Goal: Task Accomplishment & Management: Manage account settings

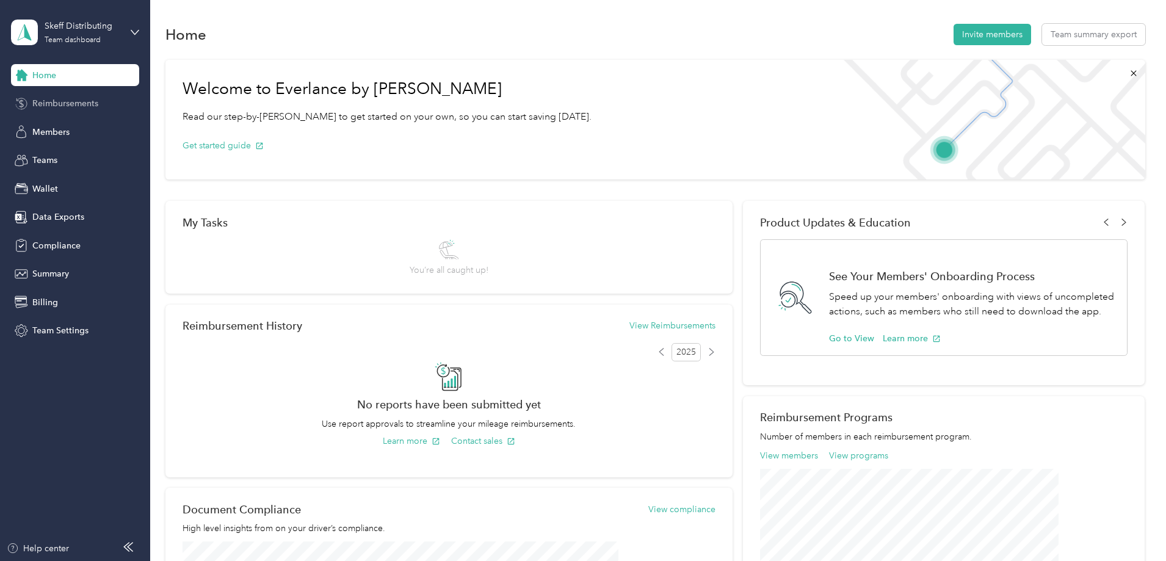
click at [57, 103] on span "Reimbursements" at bounding box center [65, 103] width 66 height 13
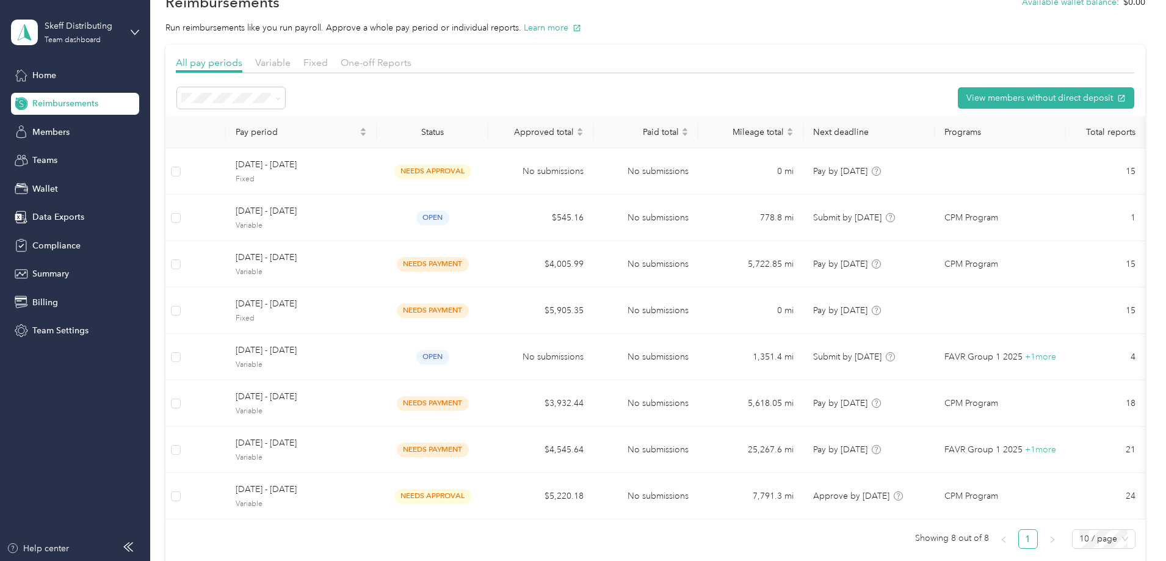
scroll to position [61, 0]
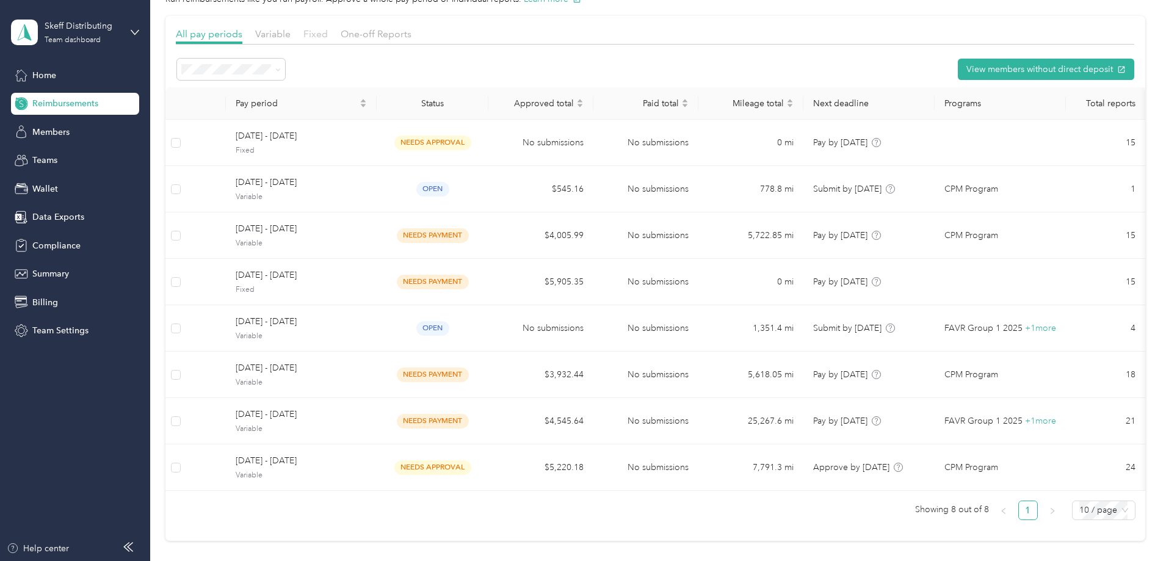
click at [328, 32] on span "Fixed" at bounding box center [315, 34] width 24 height 12
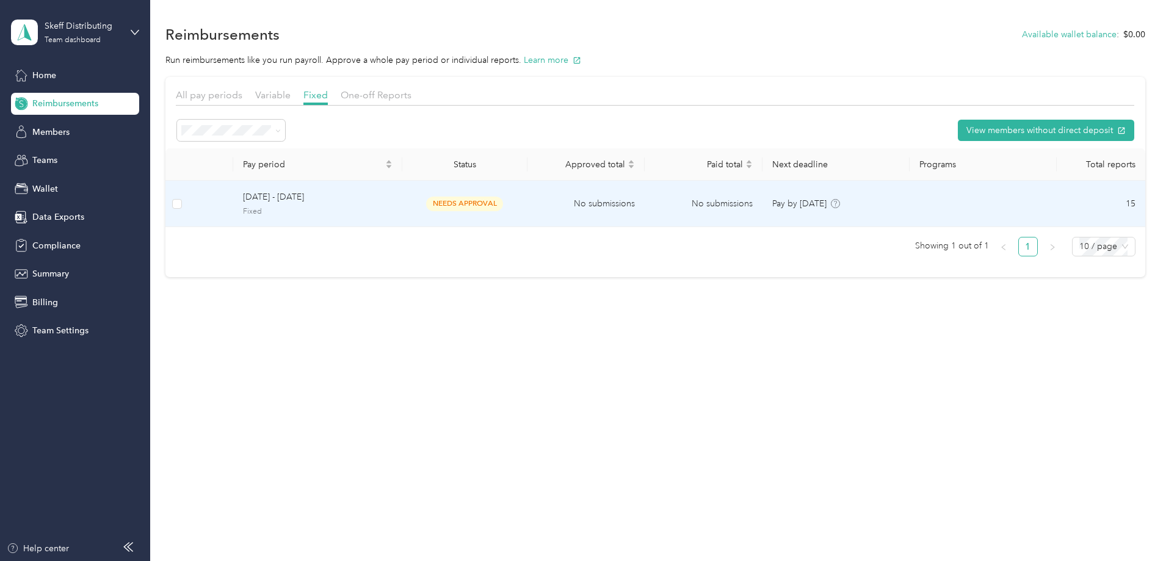
click at [371, 198] on span "[DATE] - [DATE]" at bounding box center [318, 196] width 150 height 13
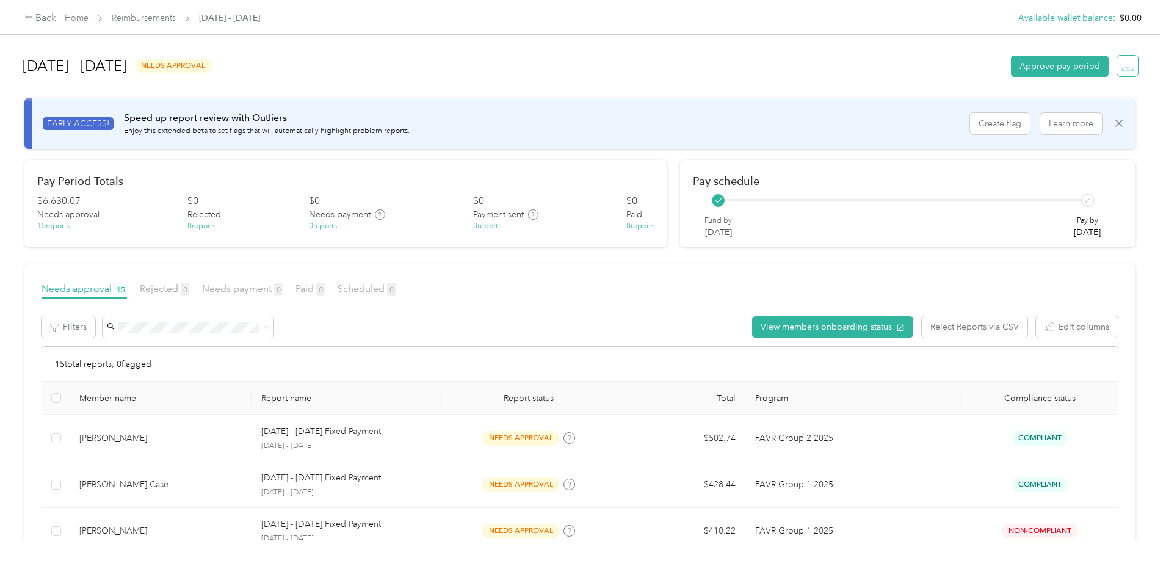
click at [1126, 63] on icon "button" at bounding box center [1128, 64] width 4 height 9
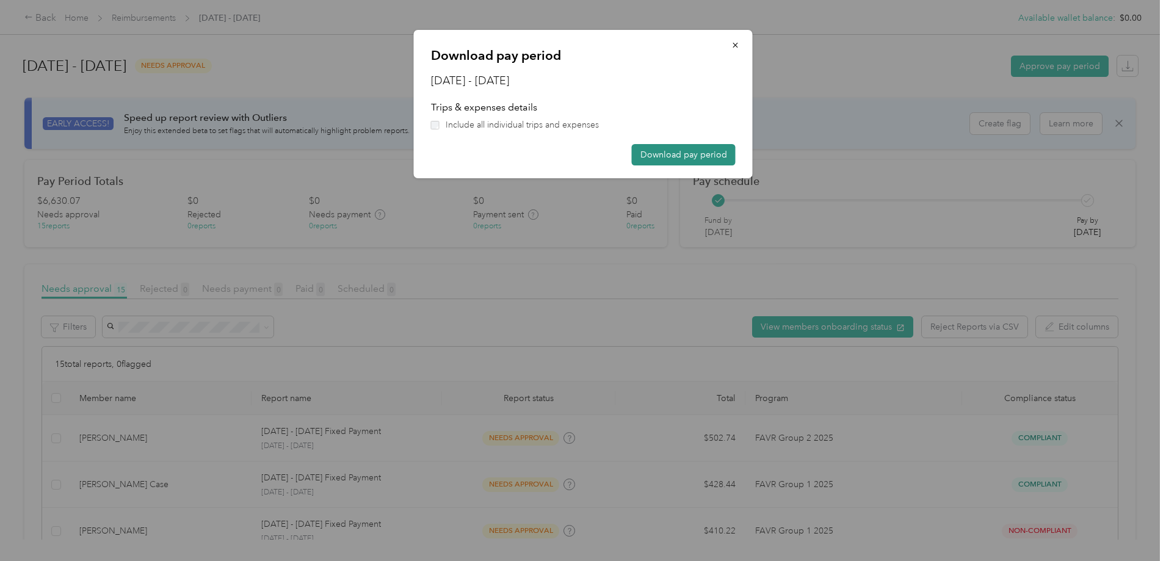
click at [687, 156] on button "Download pay period" at bounding box center [684, 154] width 104 height 21
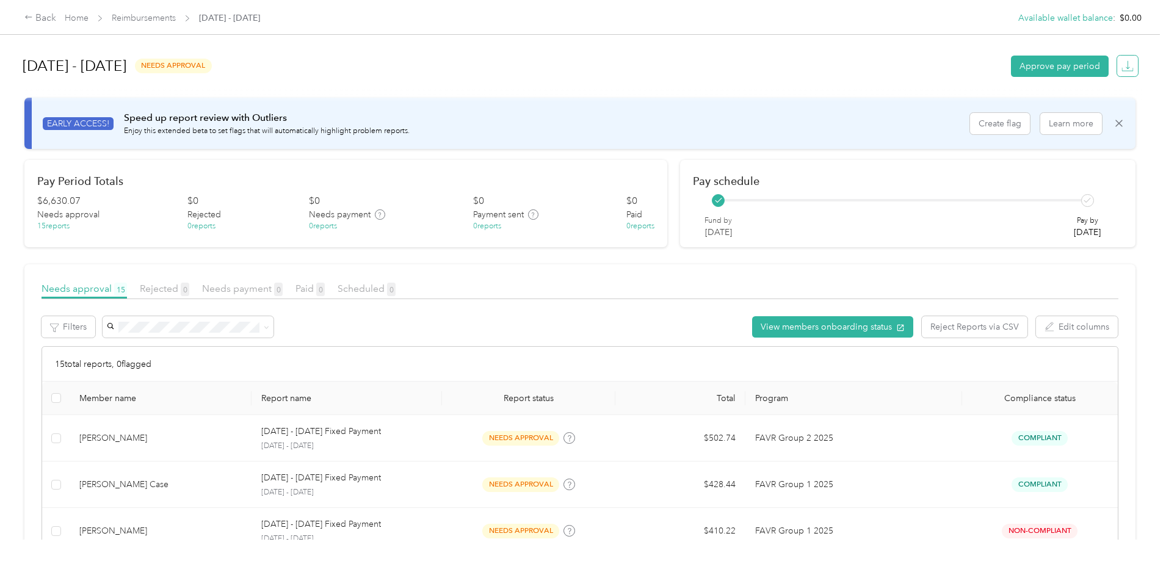
click at [1121, 67] on icon "button" at bounding box center [1127, 66] width 12 height 12
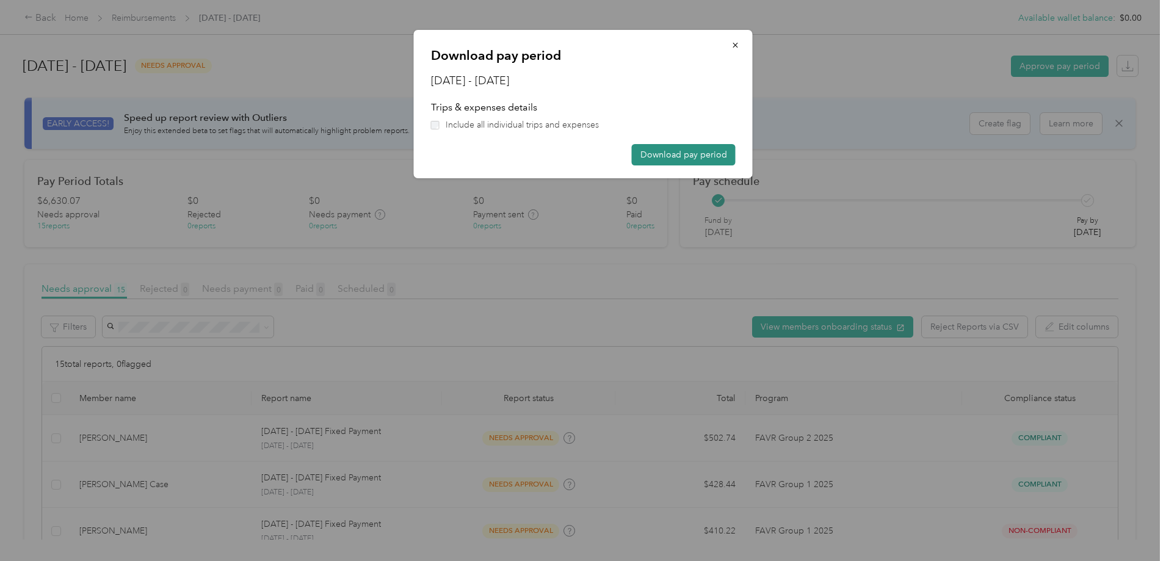
click at [692, 153] on button "Download pay period" at bounding box center [684, 154] width 104 height 21
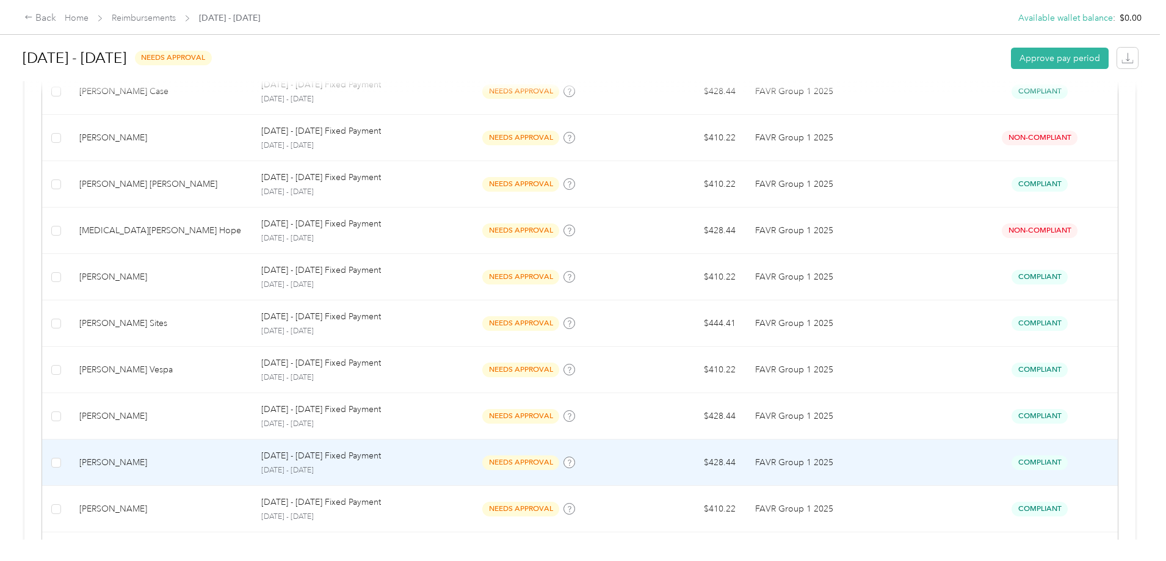
scroll to position [149, 0]
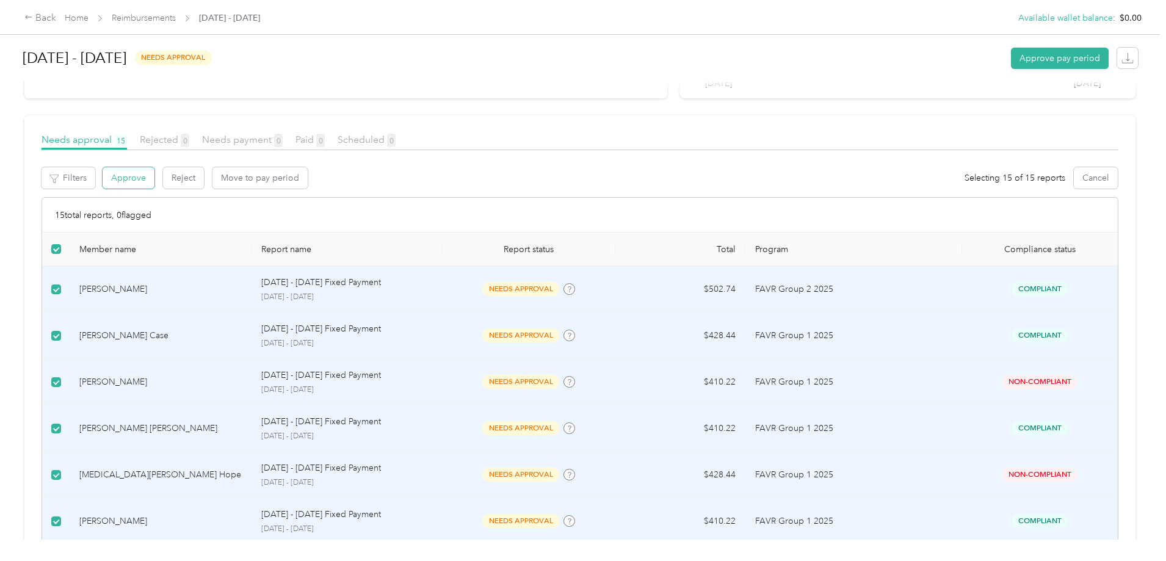
click at [154, 177] on button "Approve" at bounding box center [129, 177] width 52 height 21
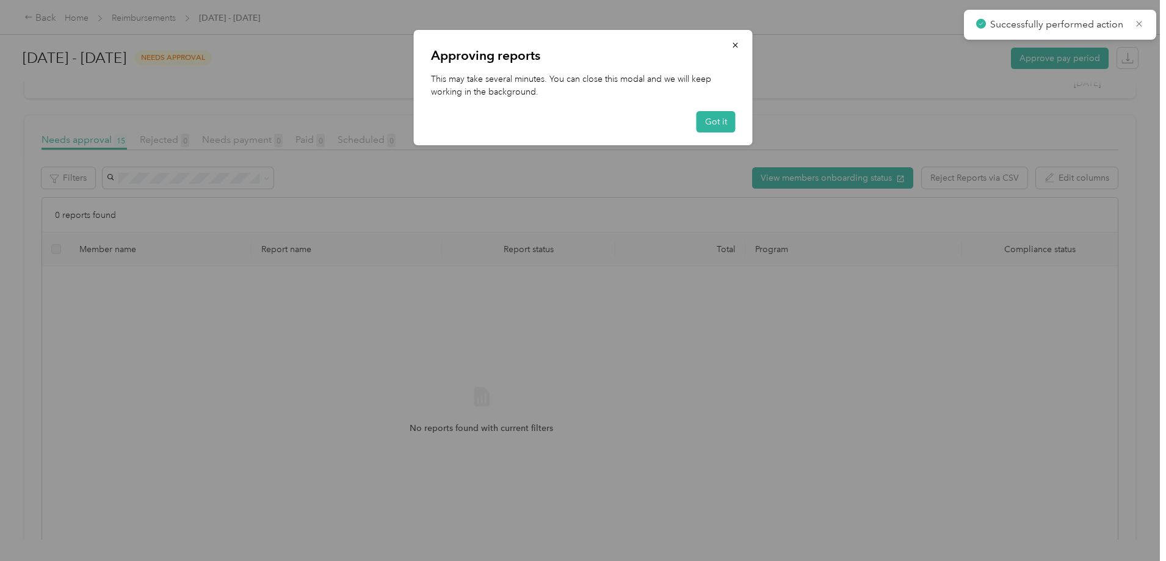
scroll to position [215, 0]
click at [725, 120] on button "Got it" at bounding box center [715, 121] width 39 height 21
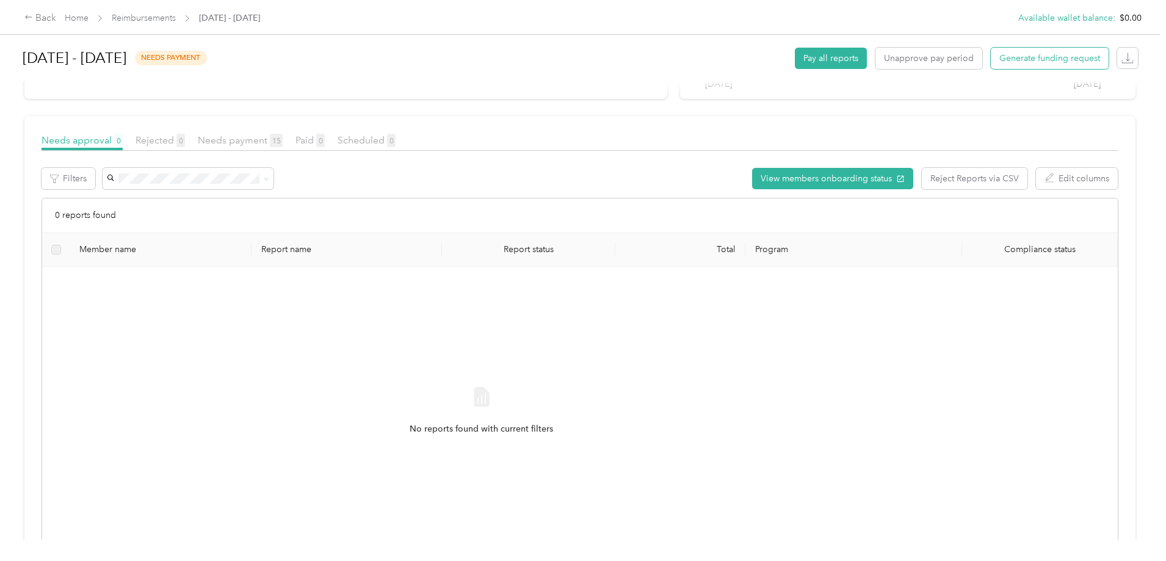
click at [999, 60] on span "Generate funding request" at bounding box center [1049, 58] width 101 height 13
click at [999, 57] on span "Generate funding request" at bounding box center [1049, 58] width 101 height 13
click at [89, 18] on link "Home" at bounding box center [77, 18] width 24 height 10
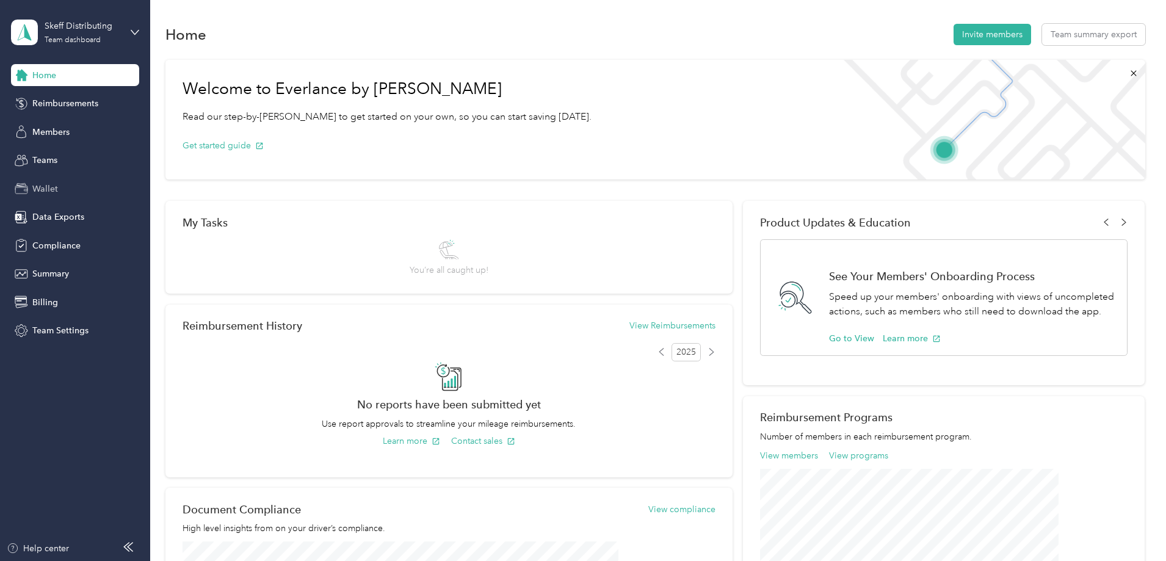
click at [49, 185] on span "Wallet" at bounding box center [45, 189] width 26 height 13
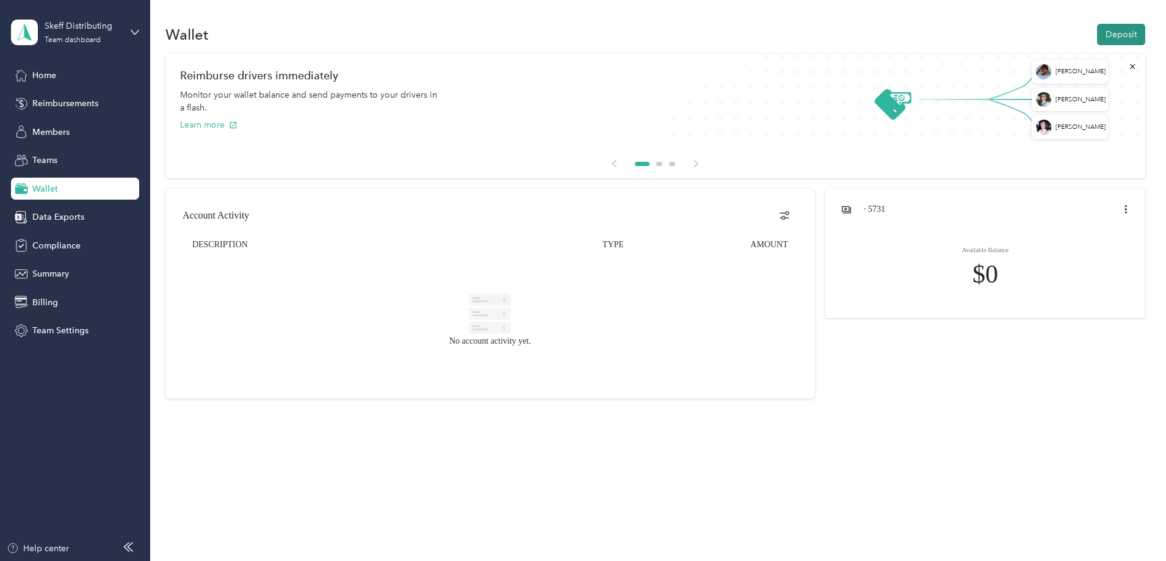
click at [1097, 32] on button "Deposit" at bounding box center [1121, 34] width 48 height 21
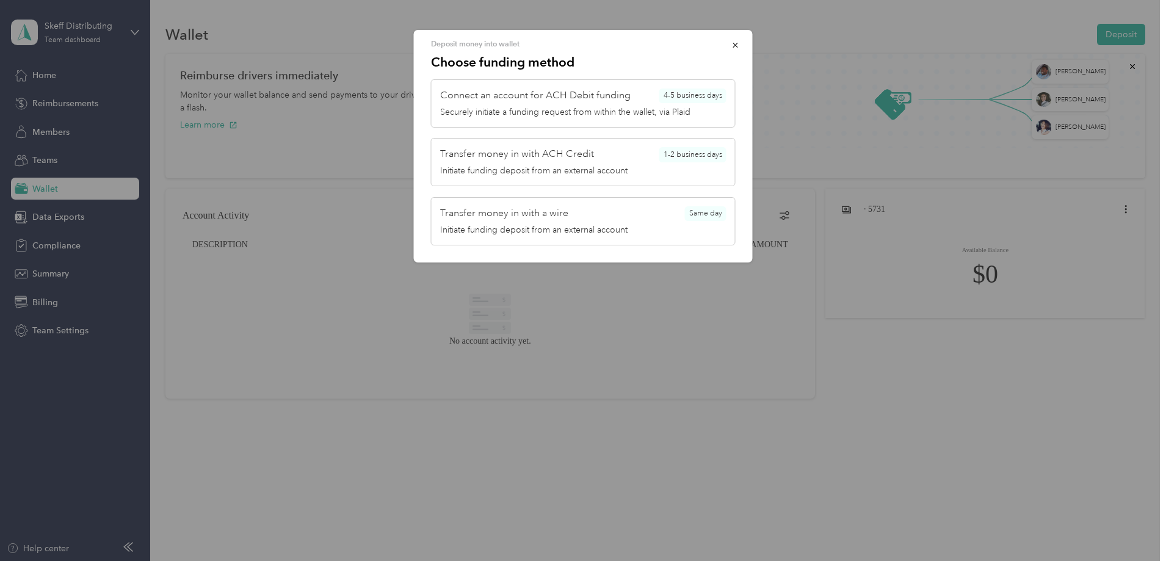
click at [736, 45] on icon "button" at bounding box center [735, 45] width 9 height 9
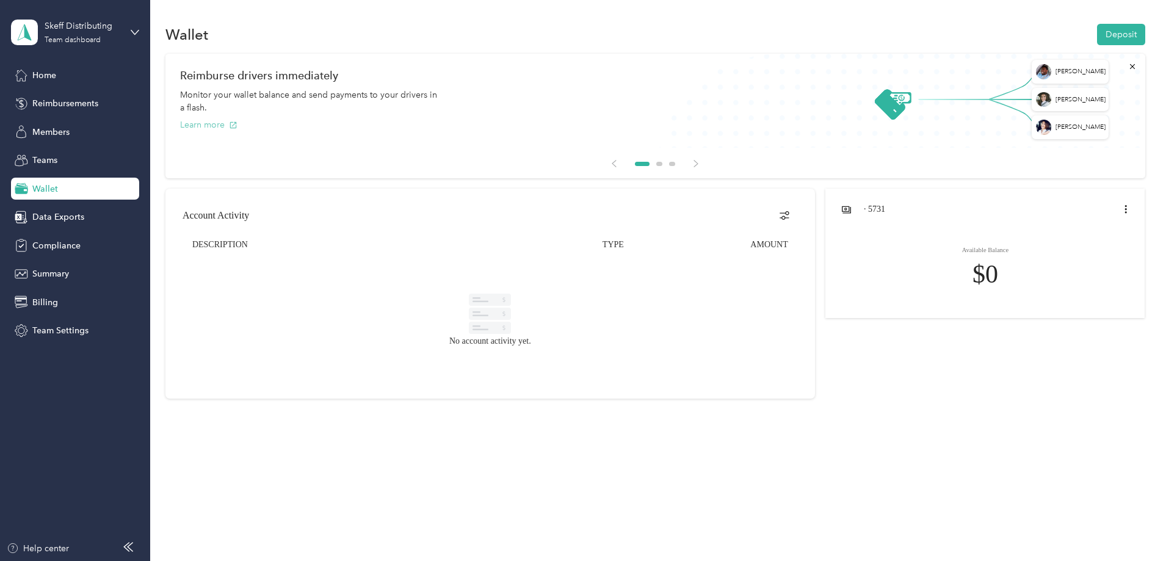
click at [237, 124] on button "Learn more" at bounding box center [208, 124] width 57 height 13
click at [996, 71] on h1 "Reimburse drivers immediately" at bounding box center [655, 75] width 950 height 13
click at [996, 98] on div "Reimburse drivers immediately Monitor your wallet balance and send payments to …" at bounding box center [655, 100] width 980 height 93
click at [993, 126] on div "Learn more" at bounding box center [655, 124] width 950 height 13
click at [779, 214] on icon "filters" at bounding box center [784, 215] width 10 height 15
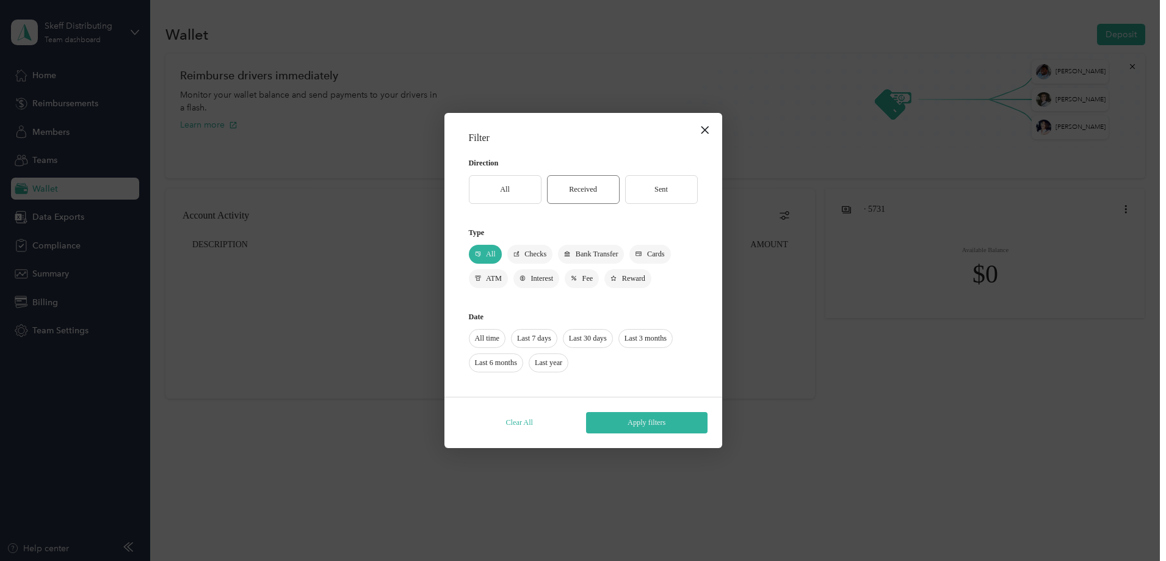
click at [588, 188] on label "Received" at bounding box center [583, 189] width 73 height 29
click at [504, 187] on label "All" at bounding box center [505, 189] width 73 height 29
click at [521, 422] on button "Clear All" at bounding box center [519, 422] width 121 height 21
click at [637, 424] on button "Apply filters" at bounding box center [646, 422] width 121 height 21
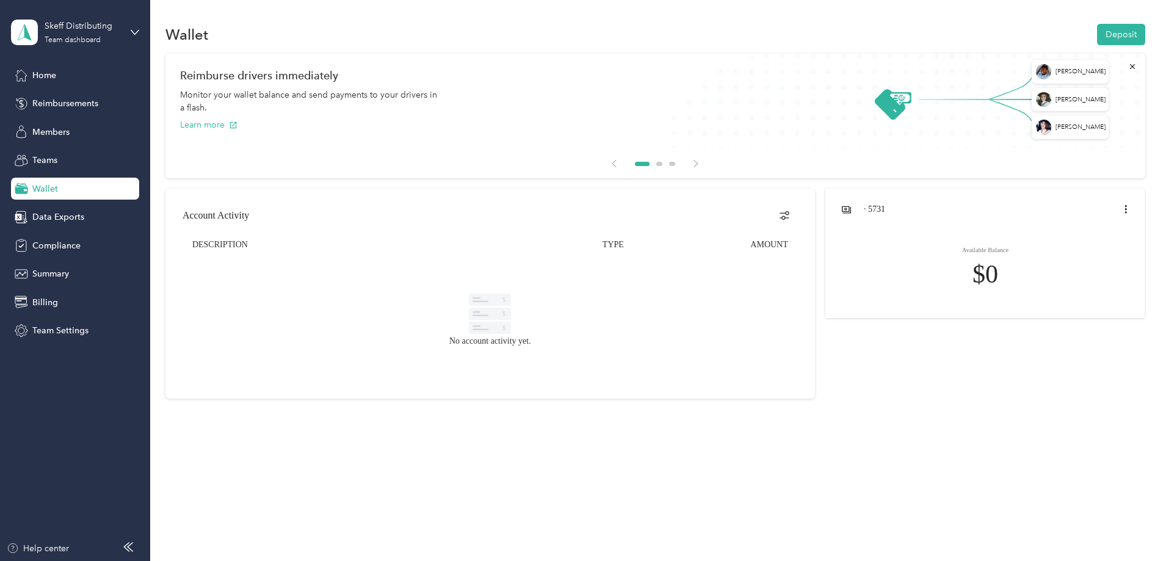
click at [304, 452] on div "Wallet Deposit Arran [PERSON_NAME] [PERSON_NAME] Miles Reimburse drivers immedi…" at bounding box center [655, 232] width 1010 height 465
click at [64, 105] on span "Reimbursements" at bounding box center [65, 103] width 66 height 13
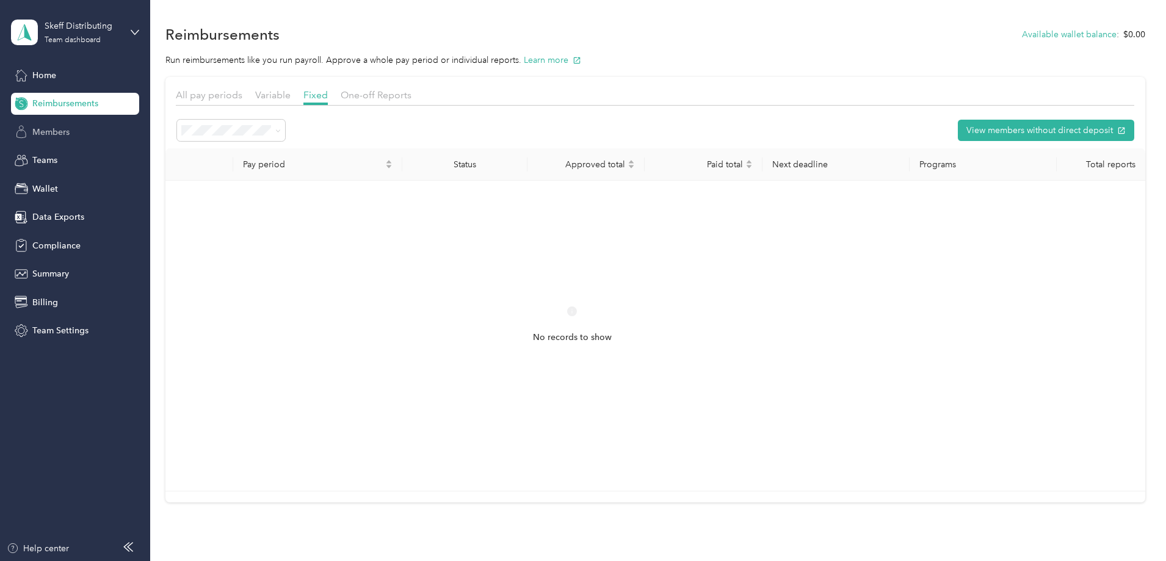
click at [60, 130] on span "Members" at bounding box center [50, 132] width 37 height 13
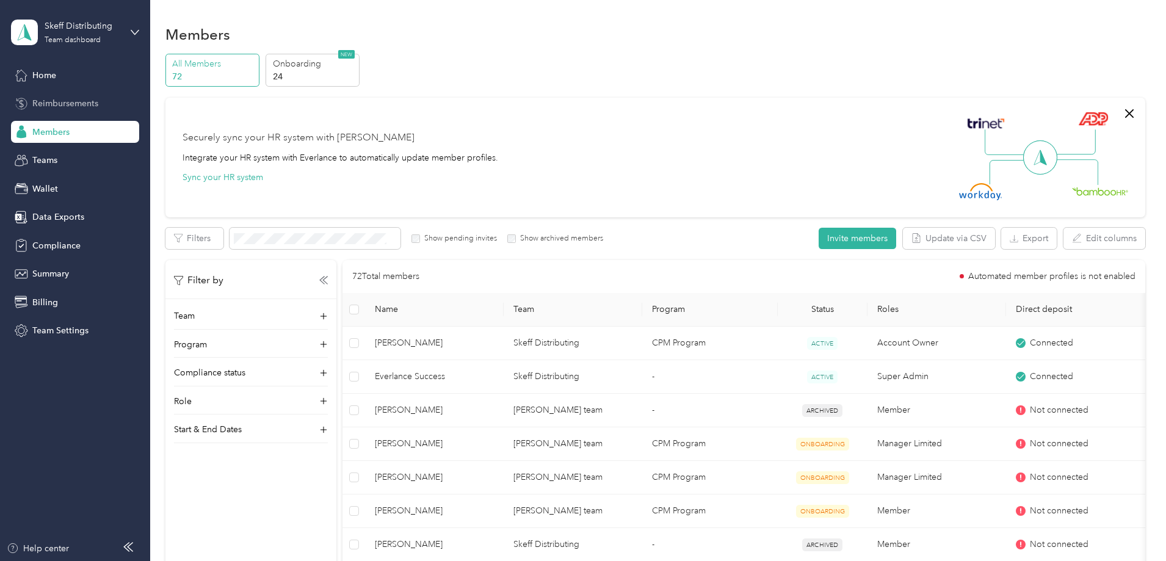
click at [54, 103] on span "Reimbursements" at bounding box center [65, 103] width 66 height 13
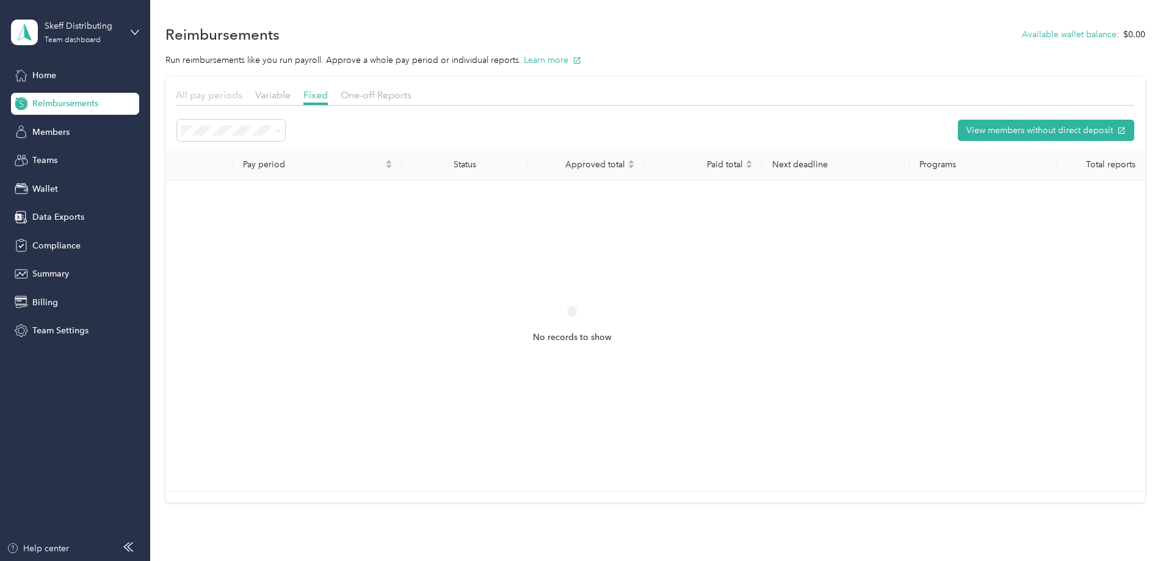
click at [242, 94] on span "All pay periods" at bounding box center [209, 95] width 67 height 12
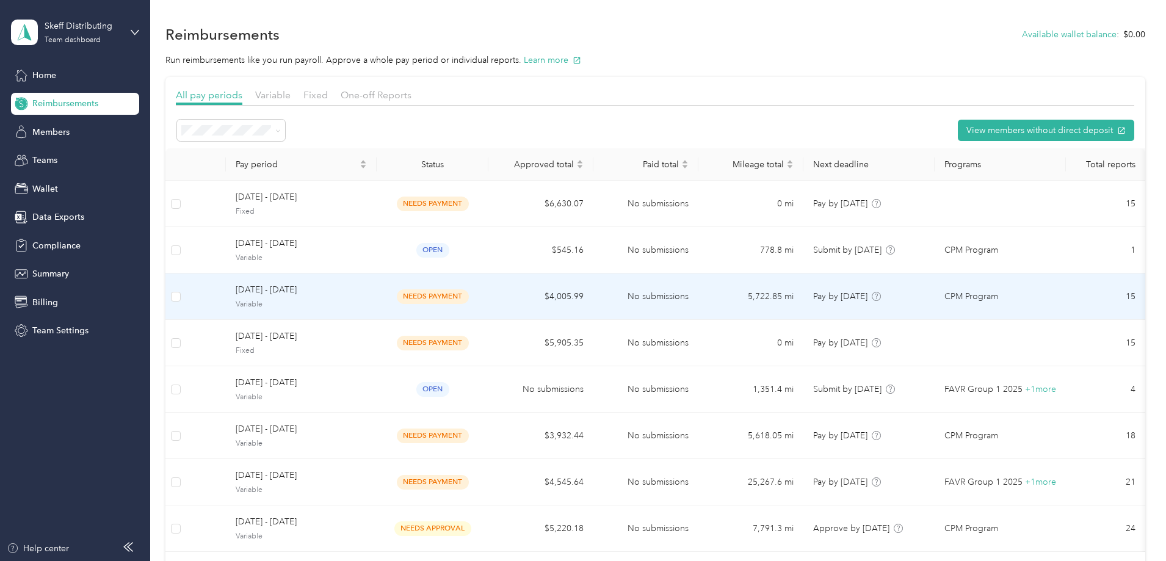
click at [469, 295] on span "needs payment" at bounding box center [433, 296] width 72 height 14
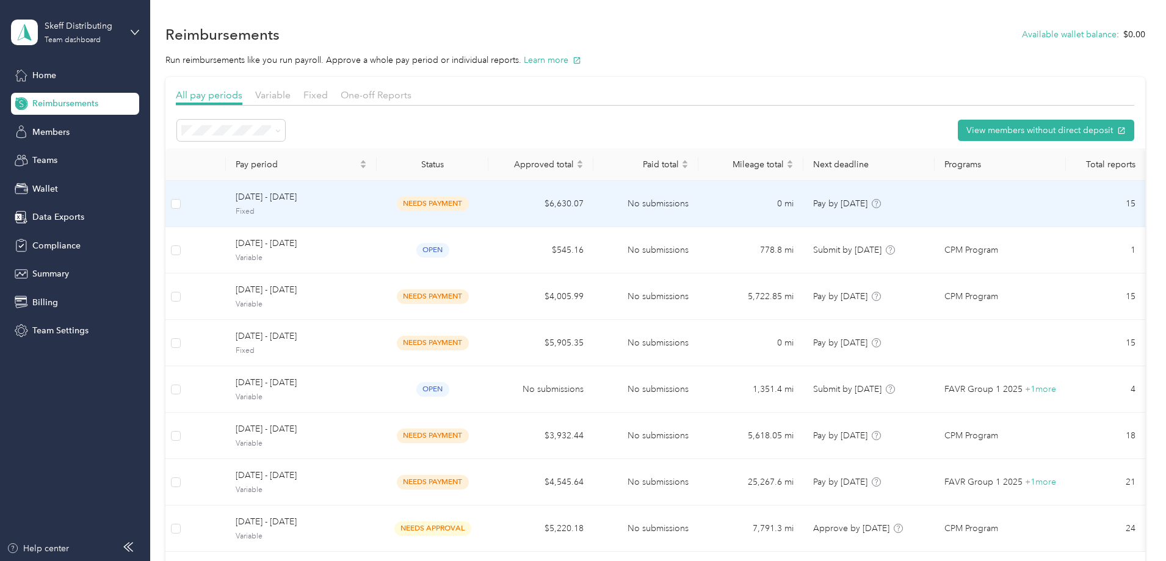
click at [469, 203] on span "needs payment" at bounding box center [433, 204] width 72 height 14
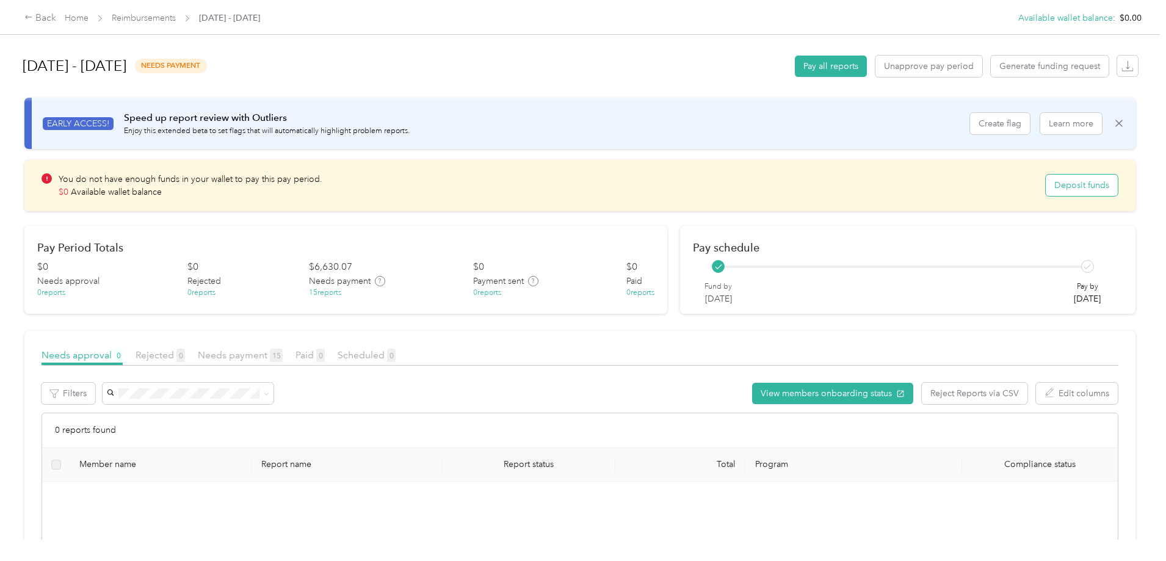
click at [1046, 184] on button "Deposit funds" at bounding box center [1082, 185] width 72 height 21
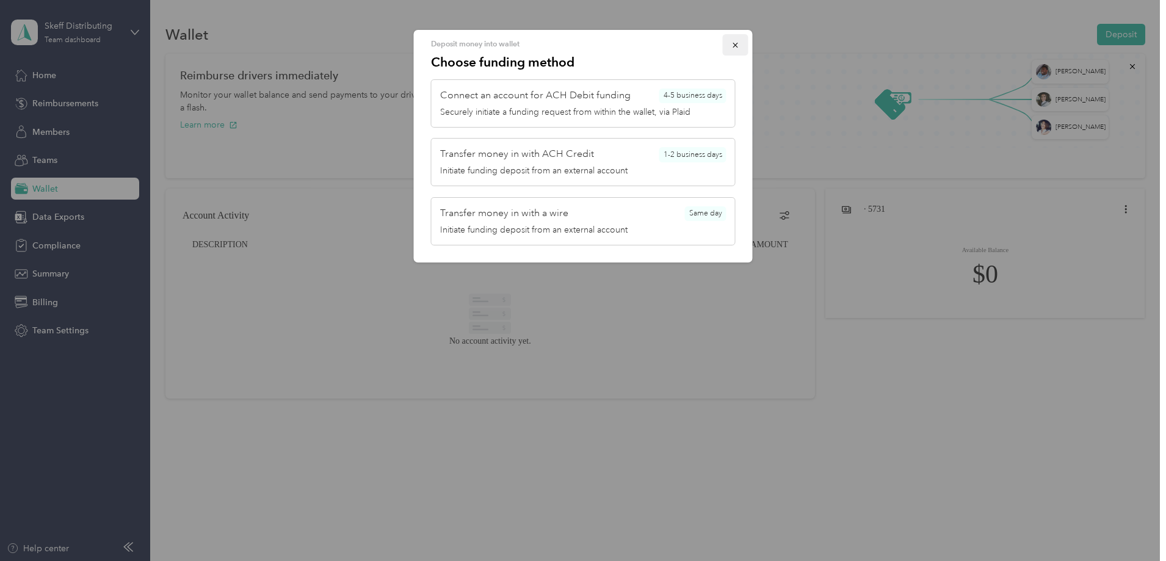
click at [737, 42] on icon "button" at bounding box center [735, 45] width 9 height 9
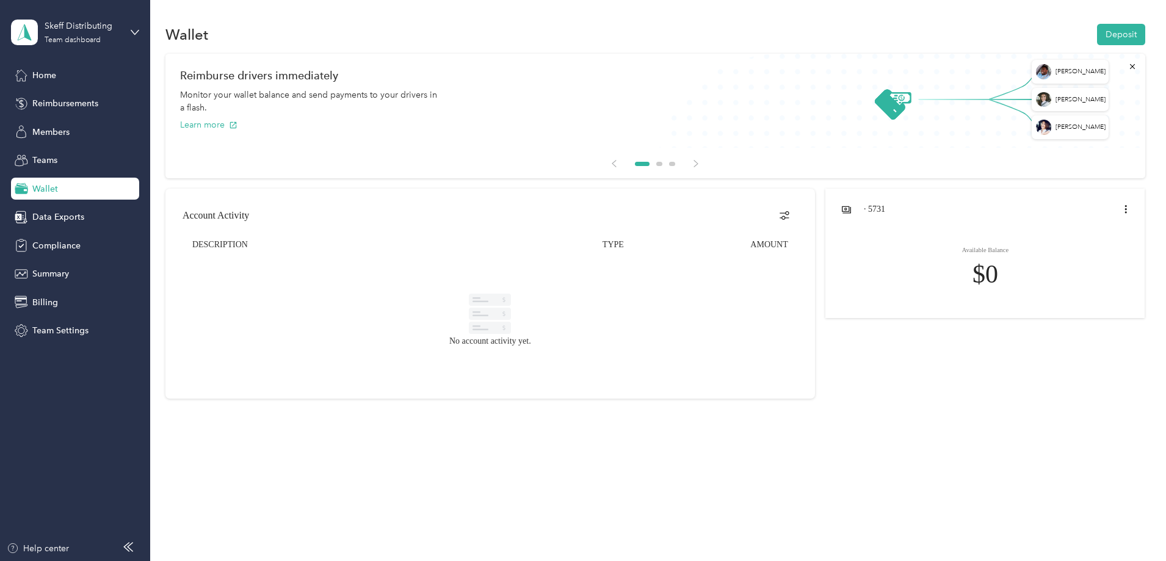
click at [61, 186] on div "Wallet" at bounding box center [75, 189] width 128 height 22
click at [67, 103] on span "Reimbursements" at bounding box center [65, 103] width 66 height 13
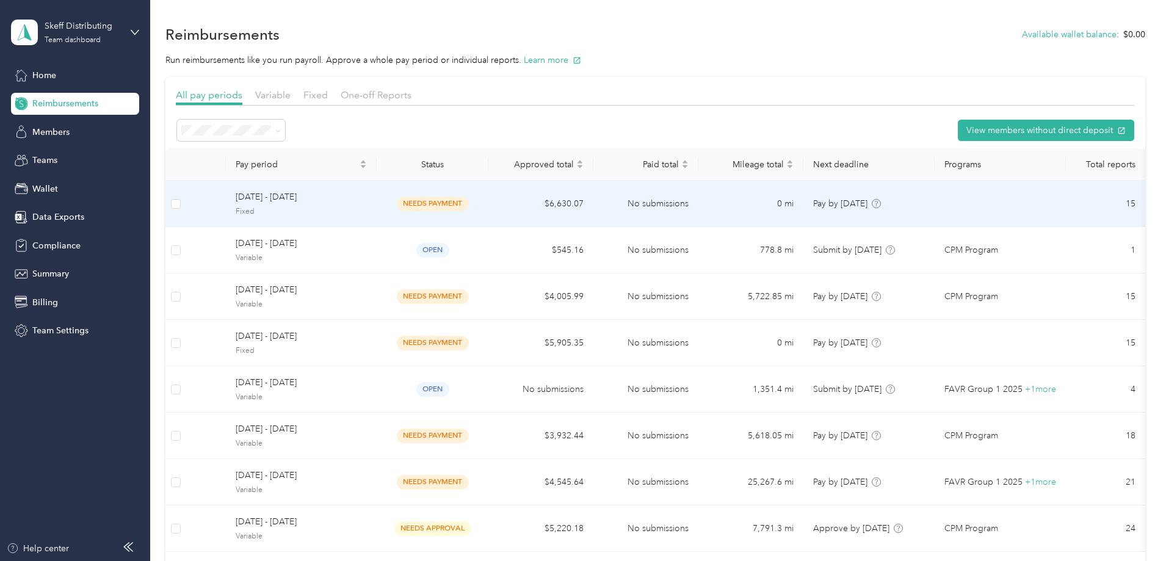
click at [469, 203] on span "needs payment" at bounding box center [433, 204] width 72 height 14
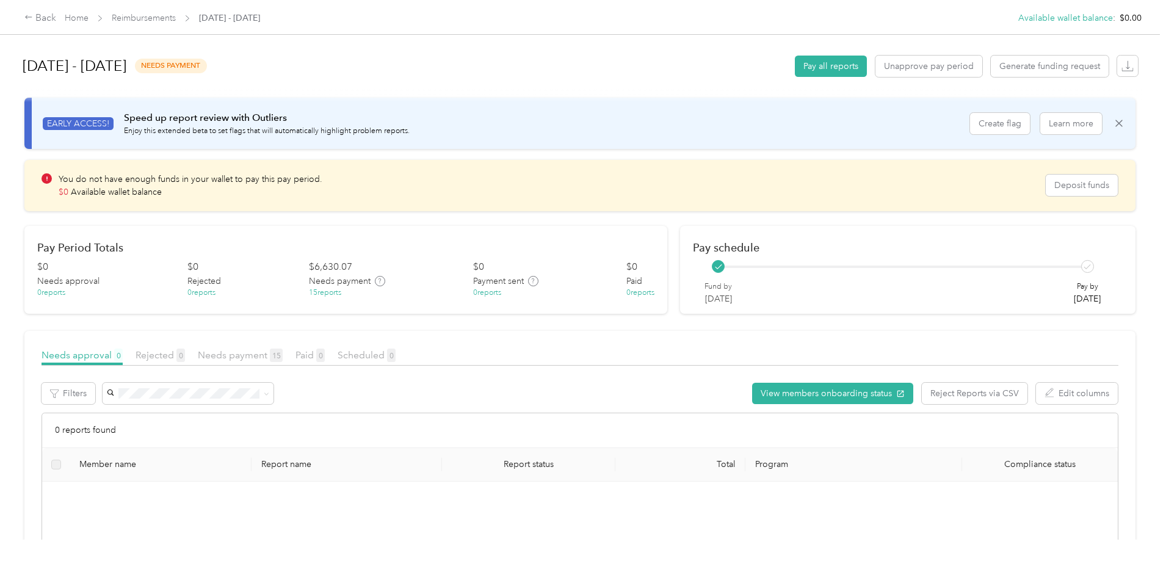
click at [341, 294] on div "15 reports" at bounding box center [325, 293] width 32 height 11
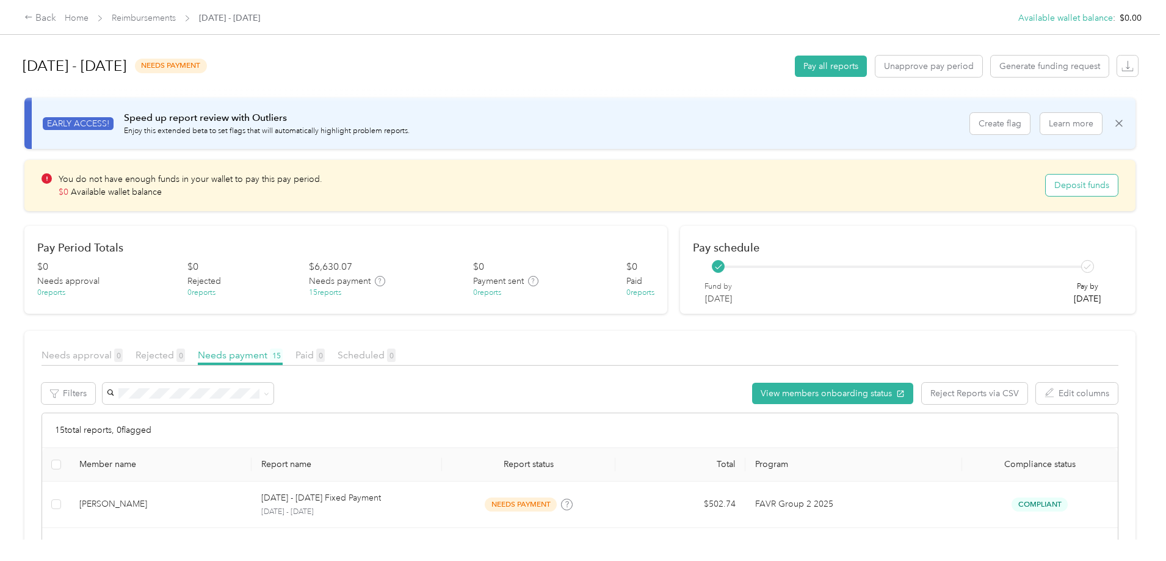
click at [1046, 183] on button "Deposit funds" at bounding box center [1082, 185] width 72 height 21
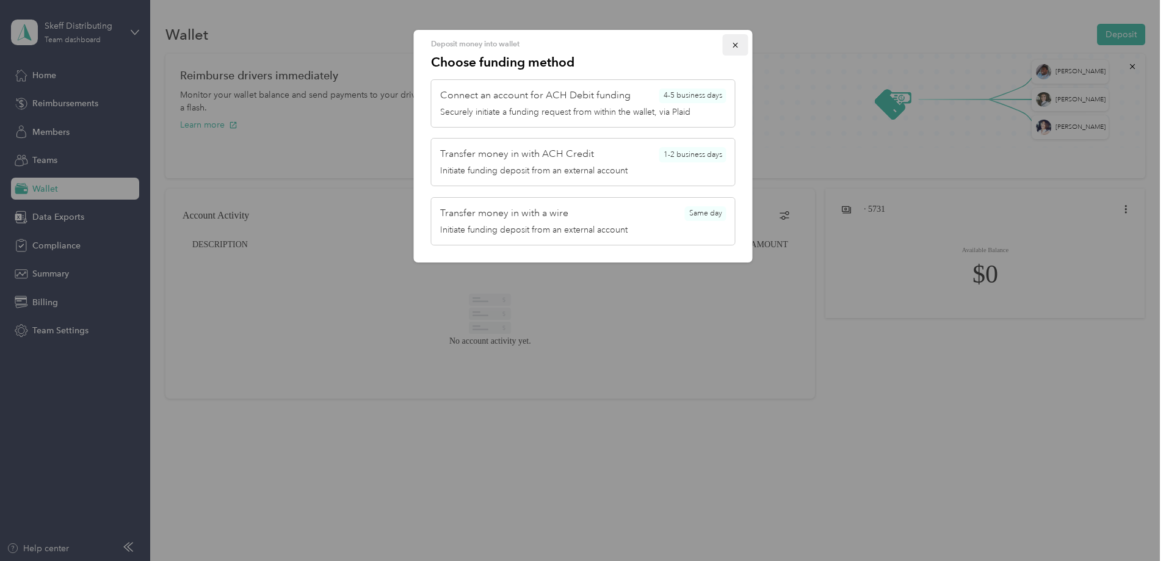
click at [736, 42] on icon "button" at bounding box center [735, 45] width 9 height 9
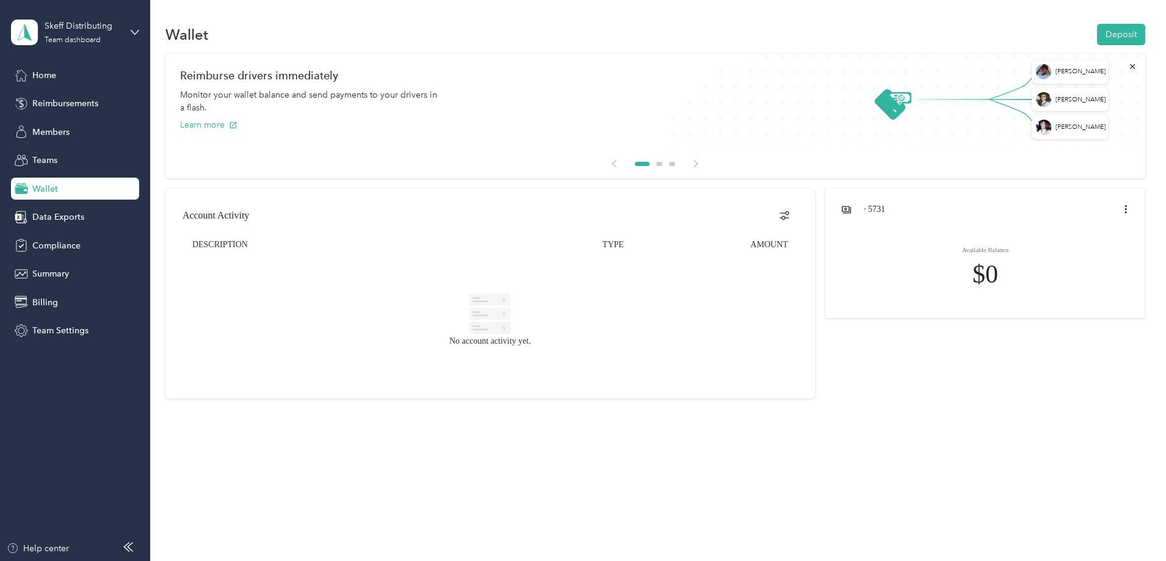
click at [389, 347] on td "No account activity yet." at bounding box center [490, 320] width 615 height 122
click at [78, 103] on span "Reimbursements" at bounding box center [65, 103] width 66 height 13
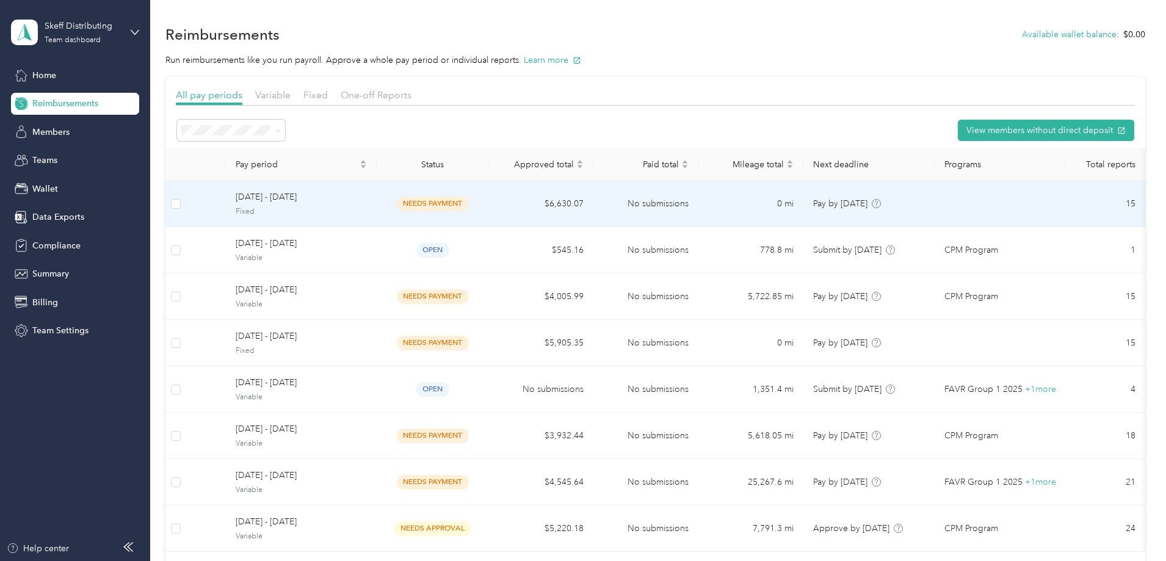
click at [469, 201] on span "needs payment" at bounding box center [433, 204] width 72 height 14
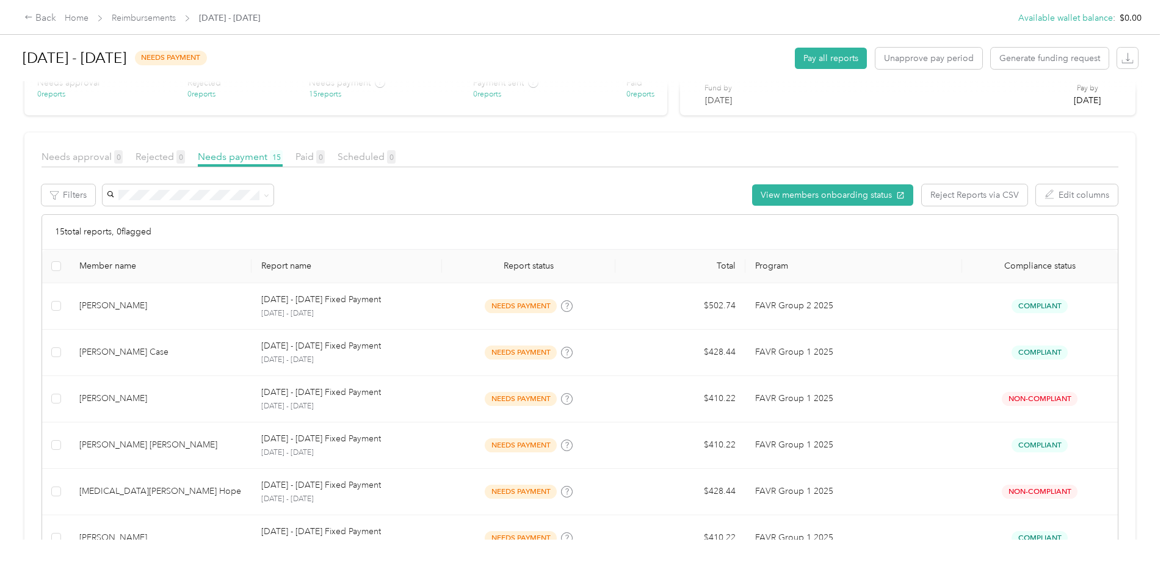
scroll to position [183, 0]
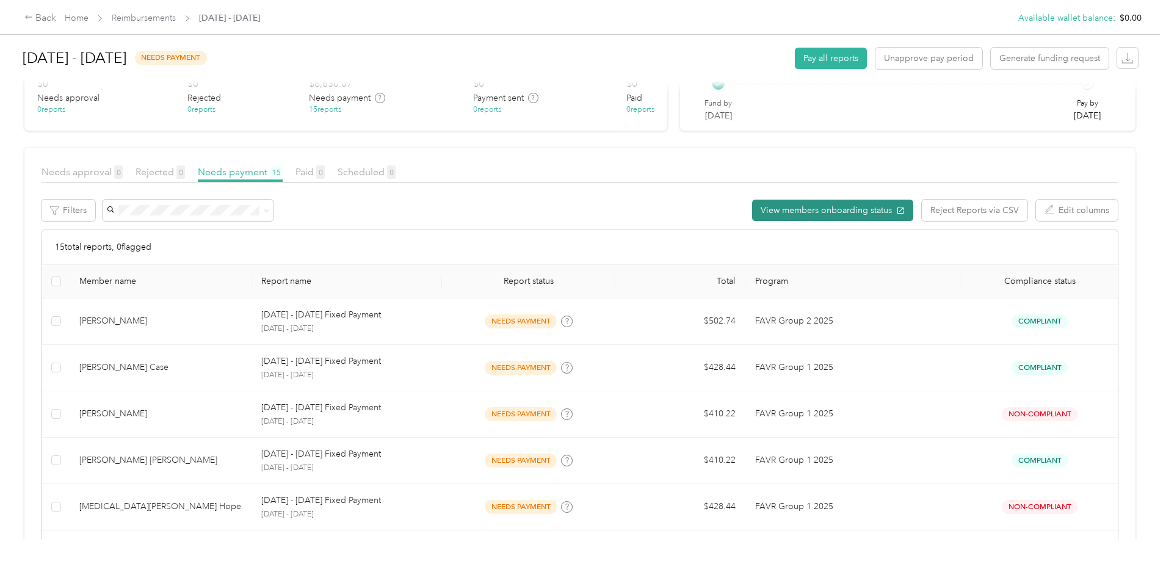
click at [752, 211] on button "View members onboarding status" at bounding box center [832, 210] width 161 height 21
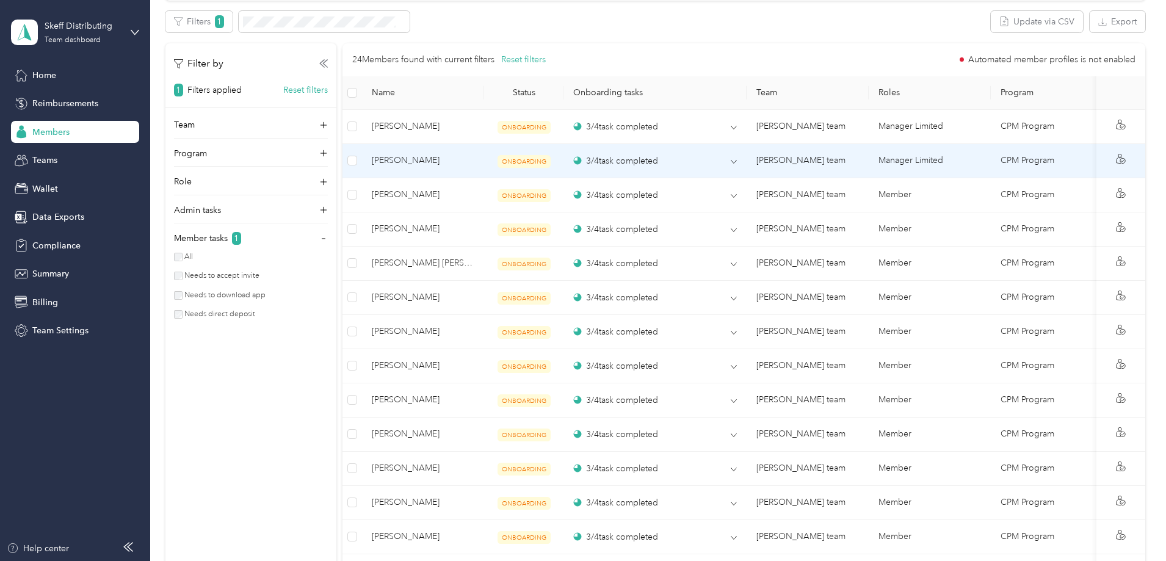
scroll to position [482, 0]
